Goal: Communication & Community: Answer question/provide support

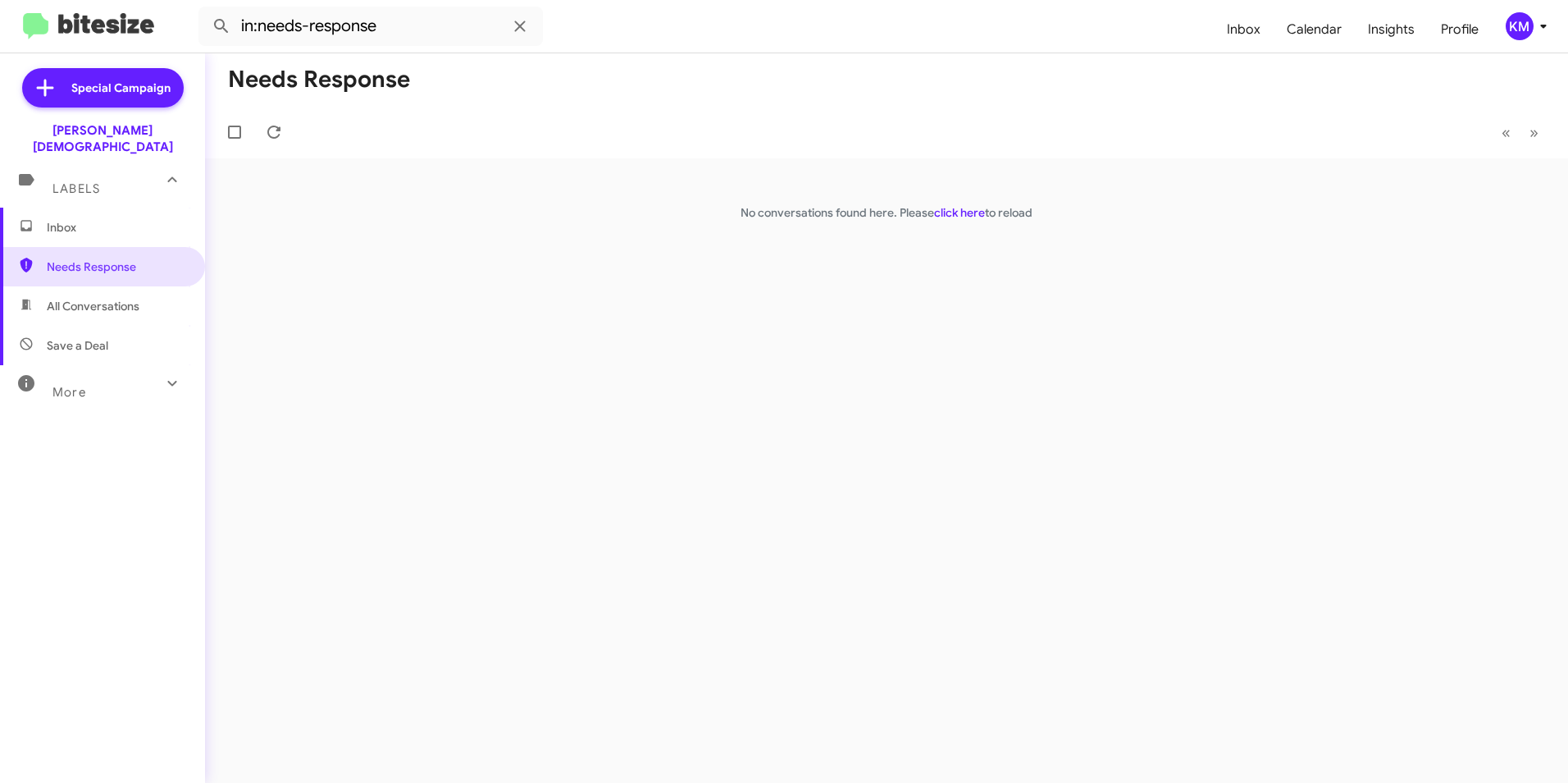
click at [74, 219] on span "Inbox" at bounding box center [116, 227] width 139 height 17
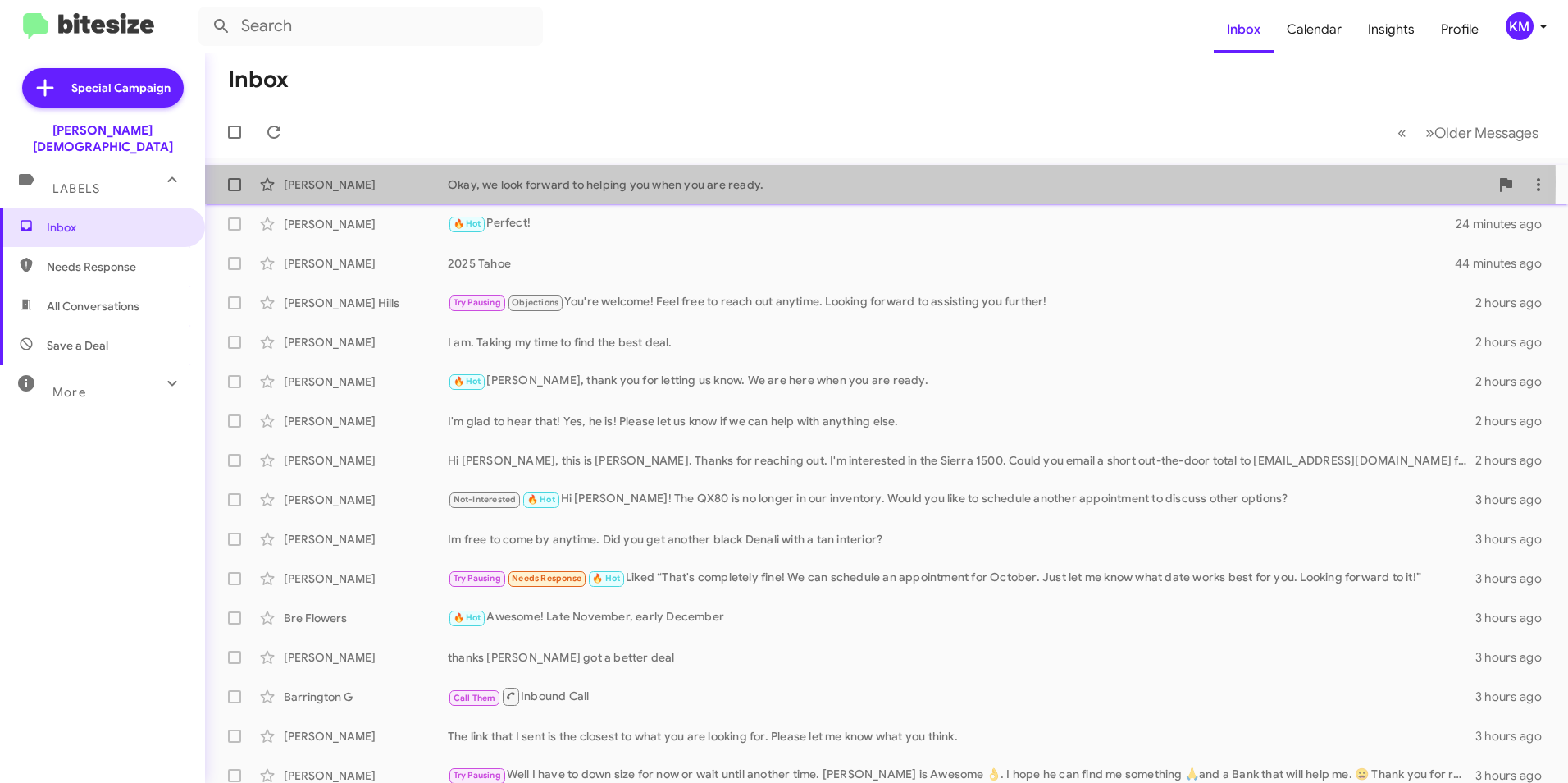
click at [614, 182] on div "Okay, we look forward to helping you when you are ready." at bounding box center [968, 184] width 1041 height 17
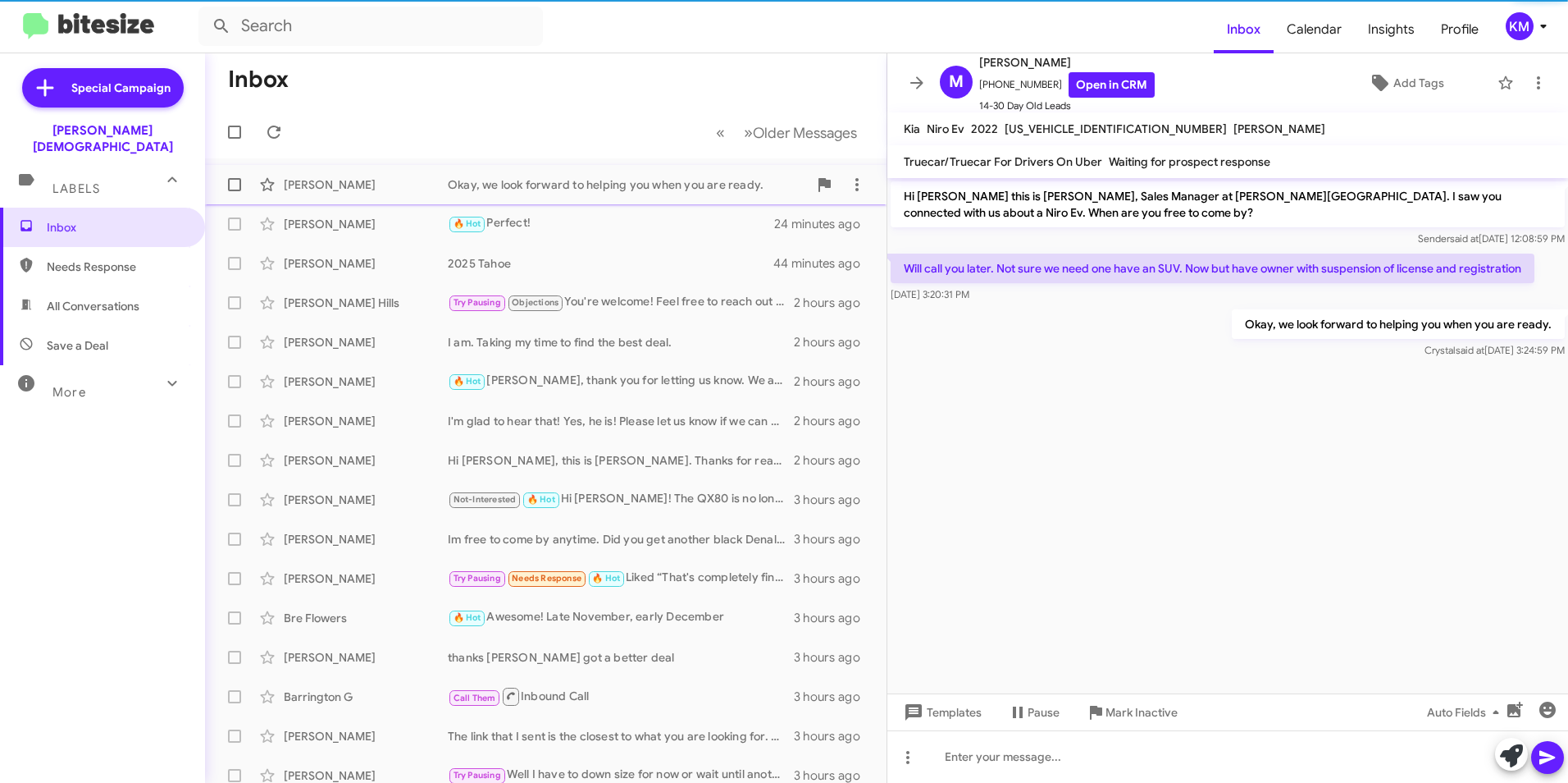
click at [614, 182] on div "Okay, we look forward to helping you when you are ready." at bounding box center [628, 184] width 360 height 17
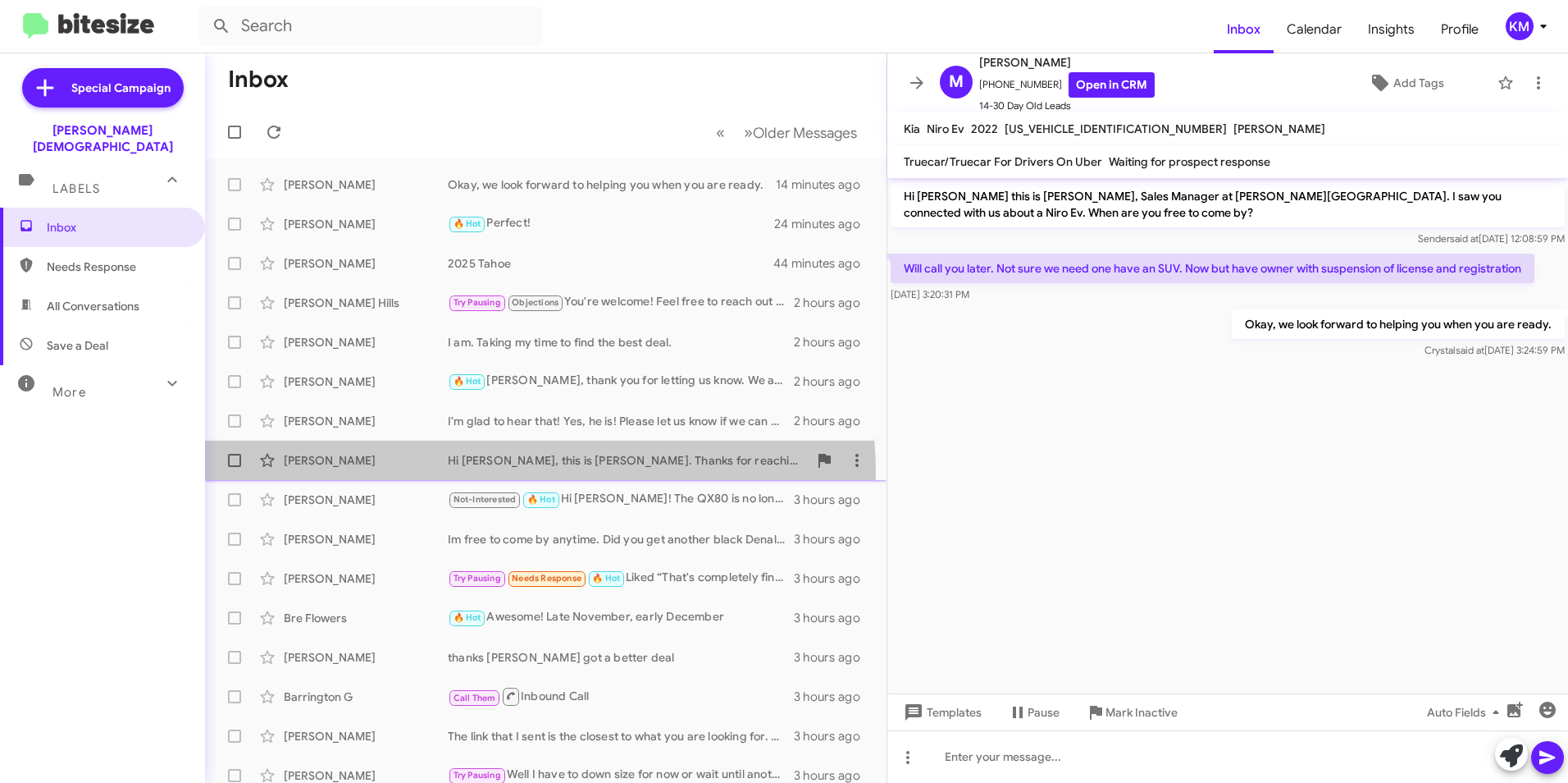
click at [538, 472] on div "[PERSON_NAME] Hi [PERSON_NAME], this is [PERSON_NAME]. Thanks for reaching out.…" at bounding box center [546, 459] width 656 height 32
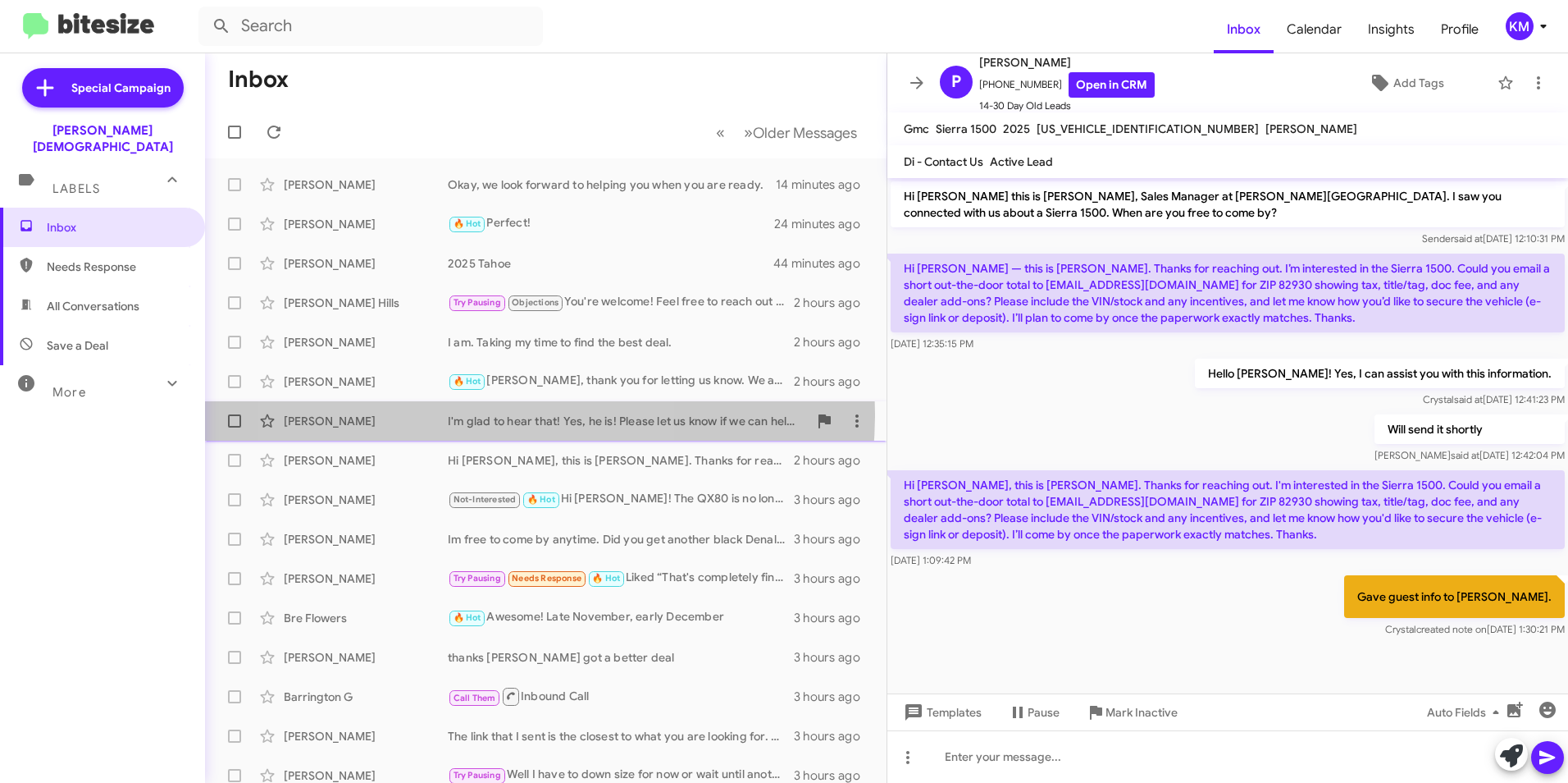
click at [462, 414] on div "I'm glad to hear that! Yes, he is! Please let us know if we can help with anyth…" at bounding box center [628, 421] width 360 height 17
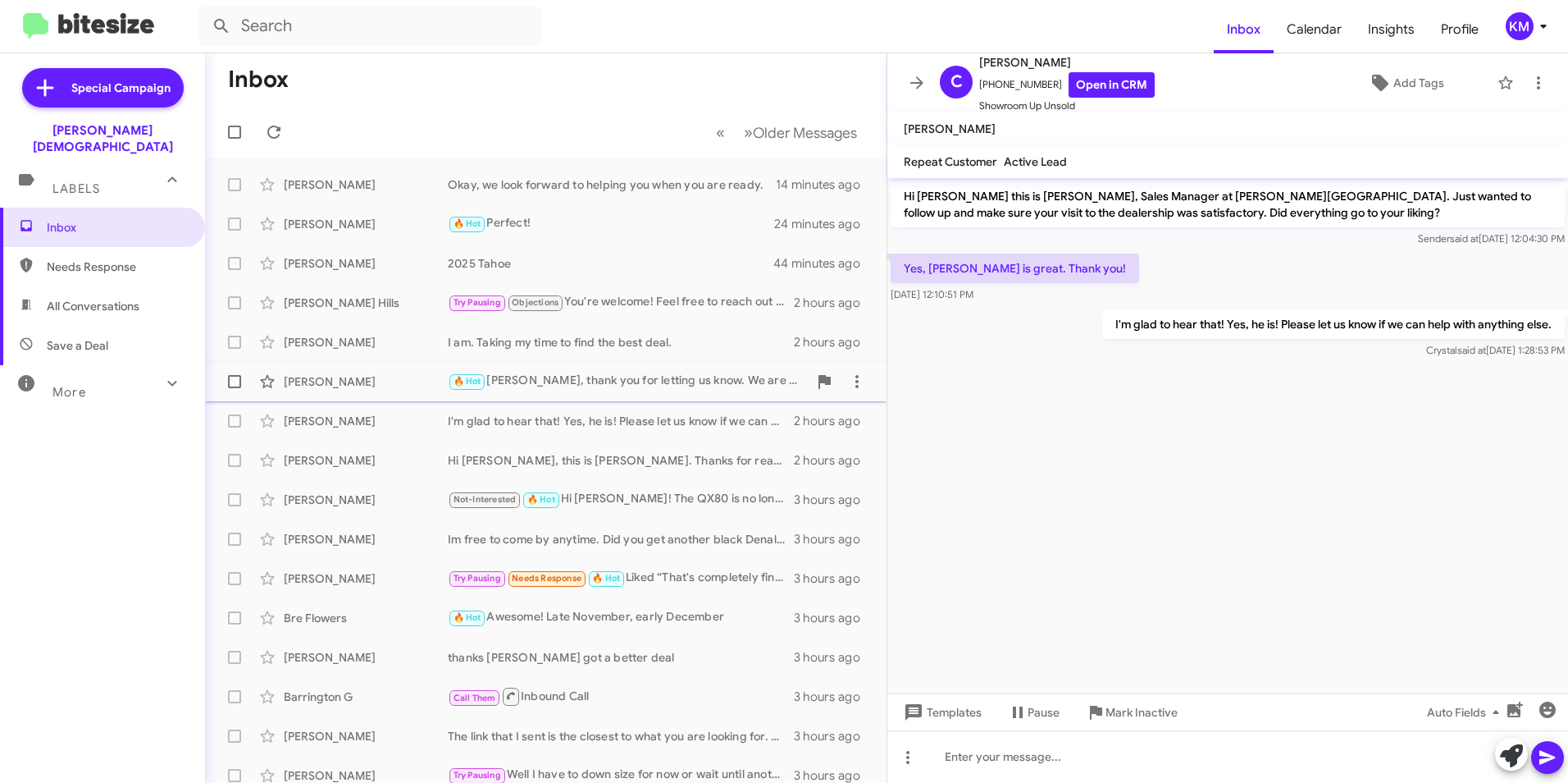
click at [538, 381] on div "🔥 Hot [PERSON_NAME], thank you for letting us know. We are here when you are re…" at bounding box center [628, 381] width 360 height 19
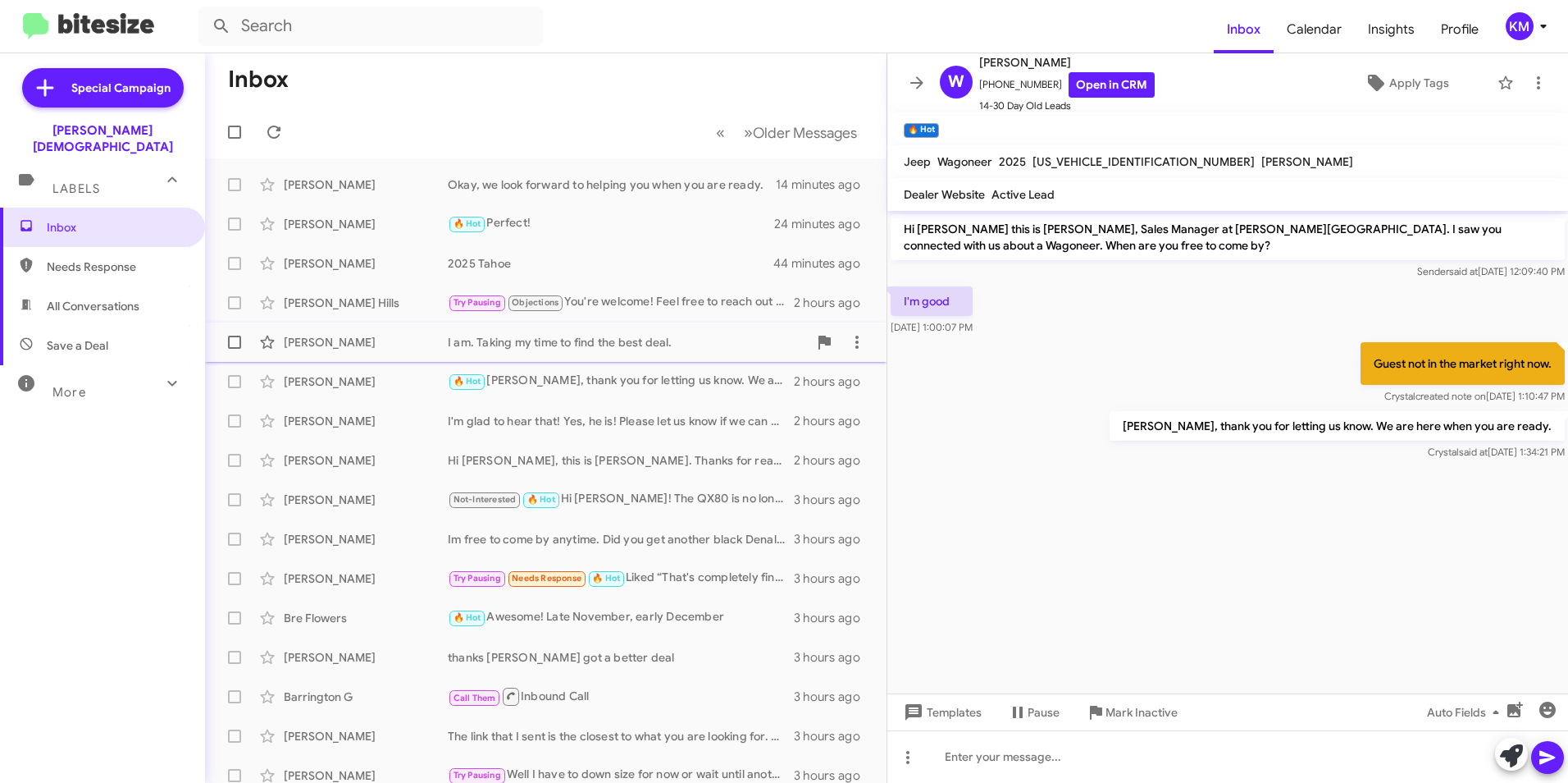
click at [530, 346] on div "I am. Taking my time to find the best deal." at bounding box center [628, 342] width 360 height 17
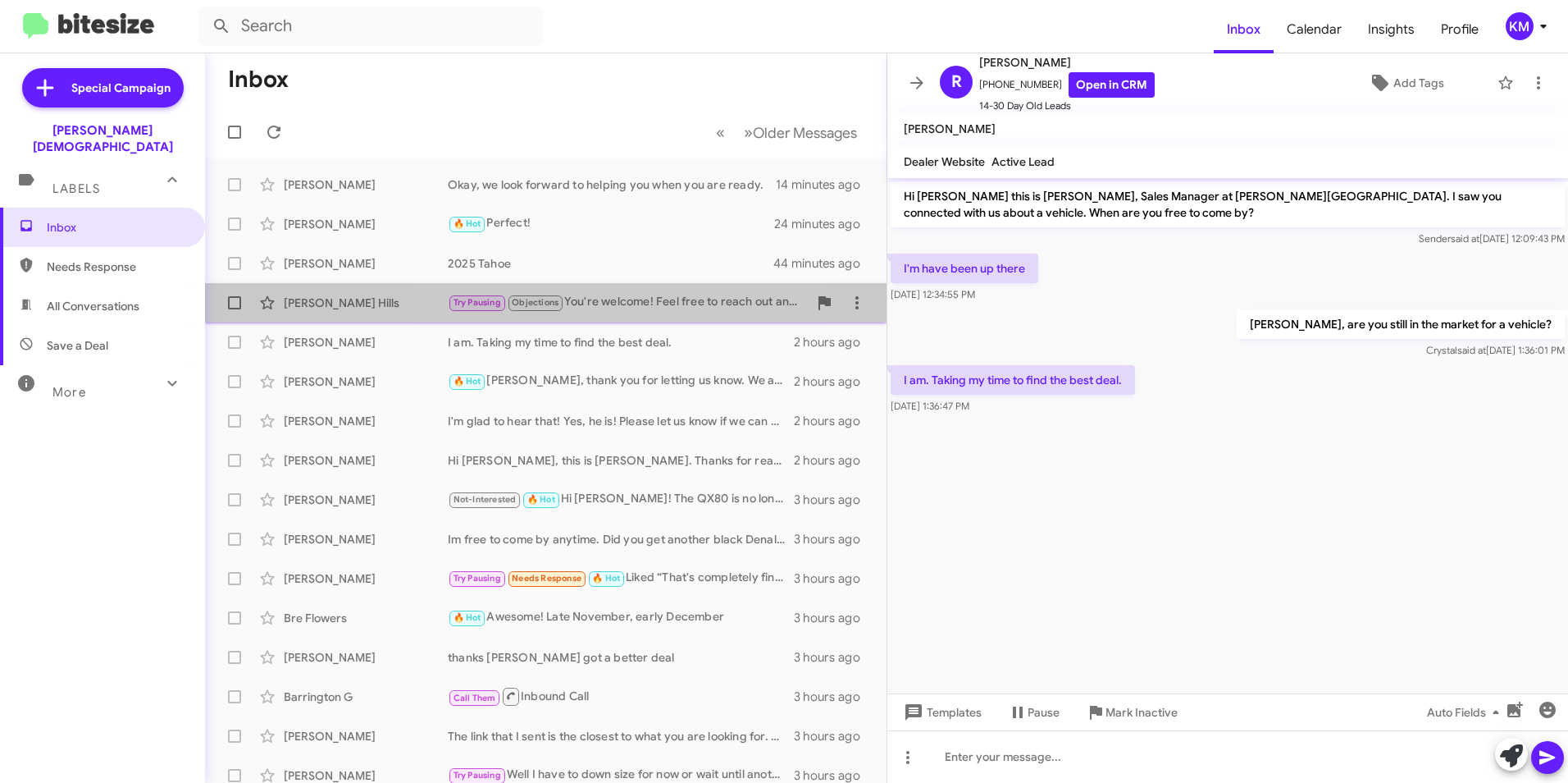
click at [605, 306] on div "Try Pausing Objections You're welcome! Feel free to reach out anytime. Looking …" at bounding box center [628, 303] width 360 height 19
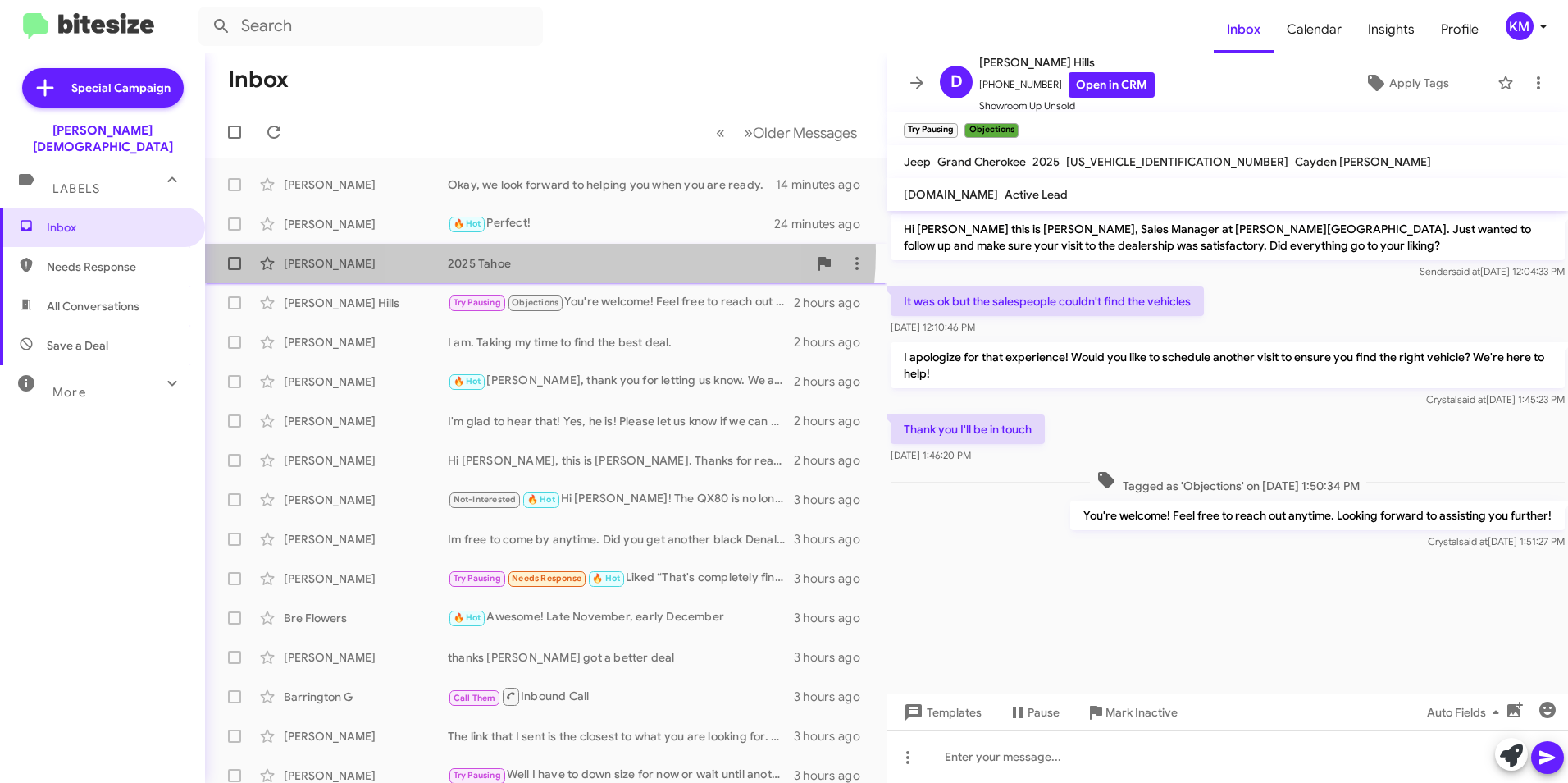
click at [526, 251] on div "[PERSON_NAME] 2025 Tahoe 44 minutes ago" at bounding box center [546, 263] width 656 height 32
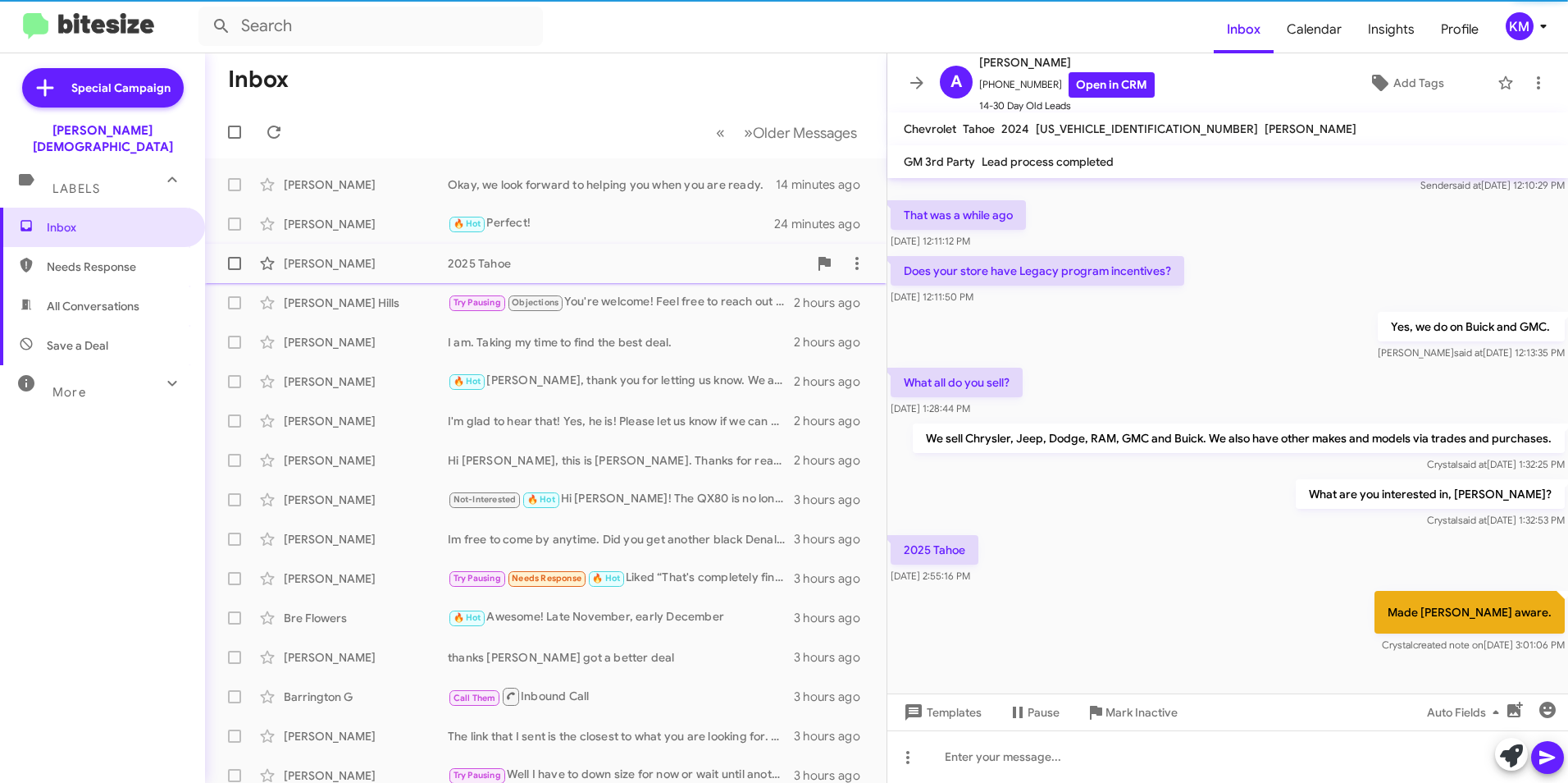
scroll to position [53, 0]
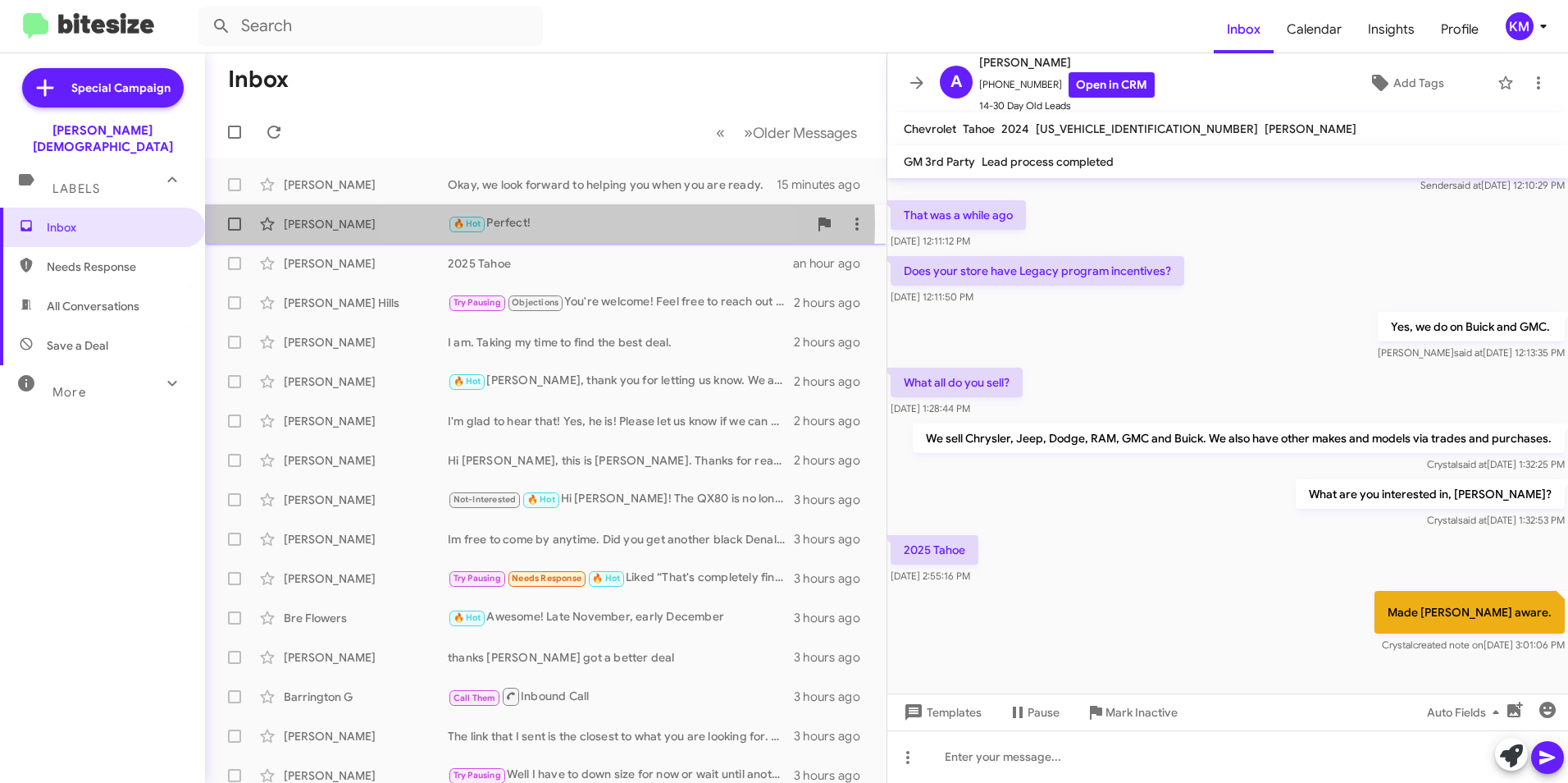
click at [523, 224] on div "🔥 Hot Perfect!" at bounding box center [628, 224] width 360 height 19
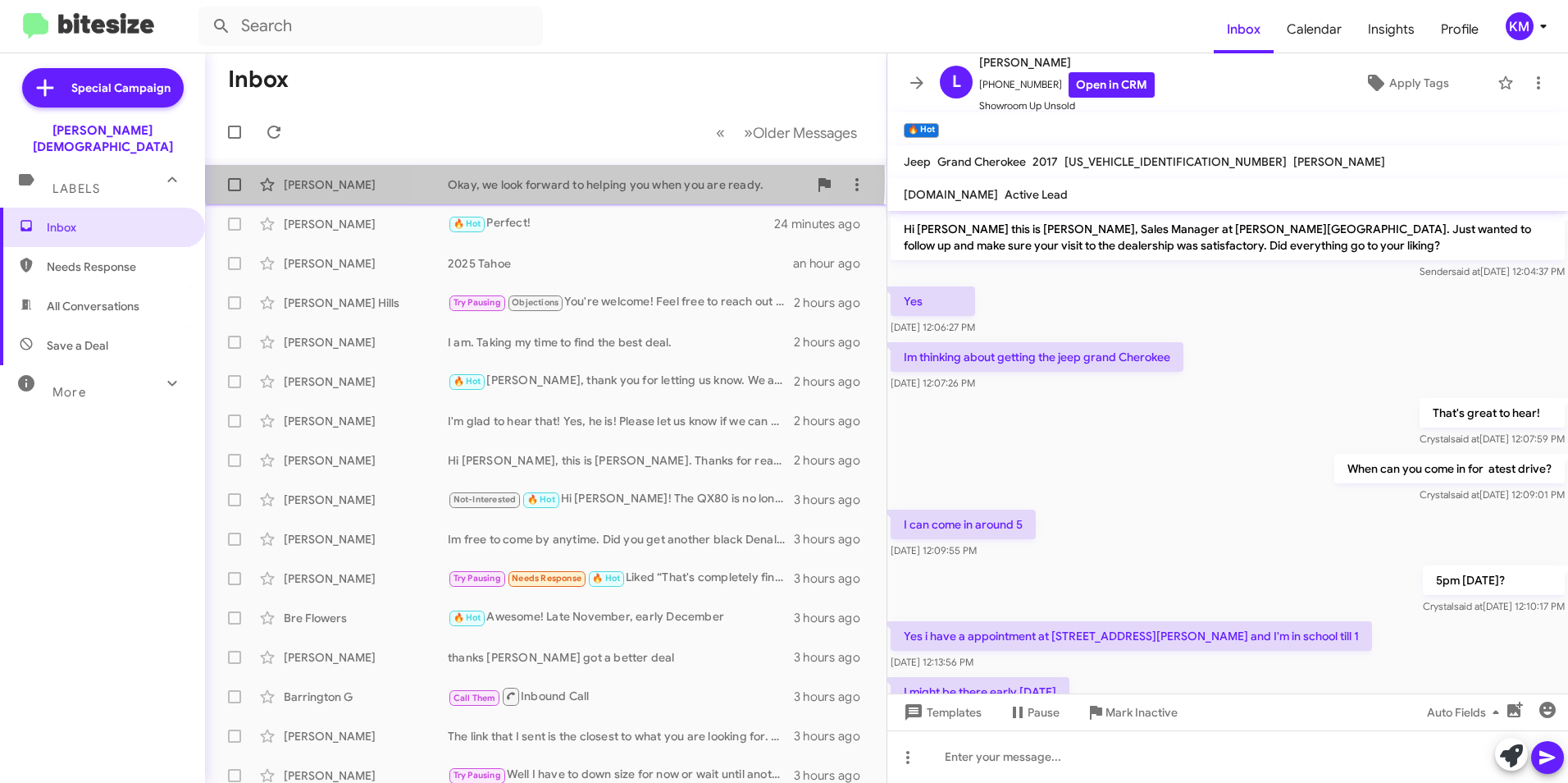
click at [544, 179] on div "Okay, we look forward to helping you when you are ready." at bounding box center [628, 184] width 360 height 17
